Goal: Navigation & Orientation: Find specific page/section

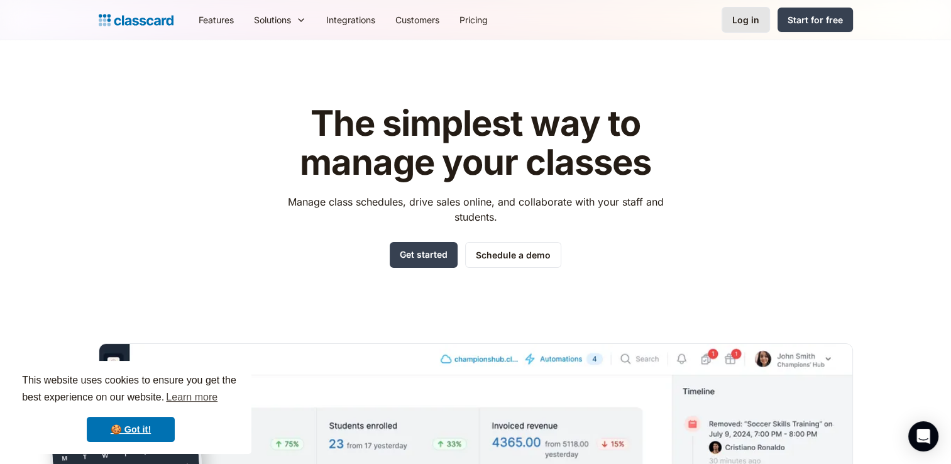
click at [739, 23] on div "Log in" at bounding box center [745, 19] width 27 height 13
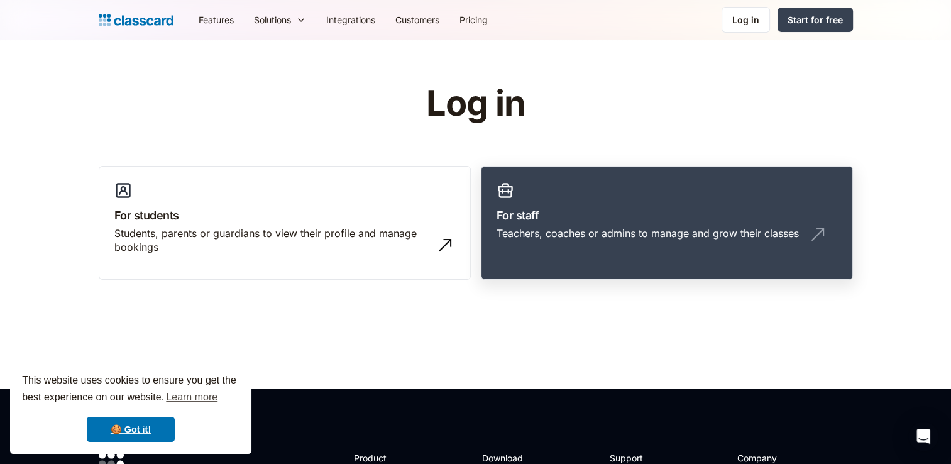
click at [583, 228] on div "Teachers, coaches or admins to manage and grow their classes" at bounding box center [648, 233] width 302 height 14
